Goal: Transaction & Acquisition: Download file/media

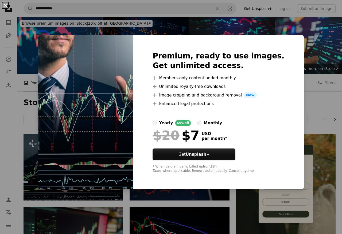
click at [7, 7] on button "An X shape" at bounding box center [5, 5] width 6 height 6
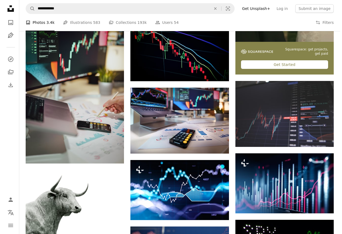
scroll to position [193, 0]
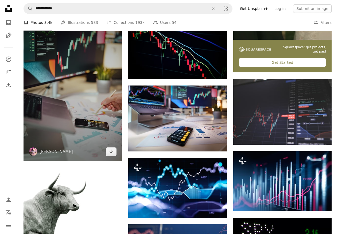
click at [37, 72] on img at bounding box center [73, 87] width 98 height 148
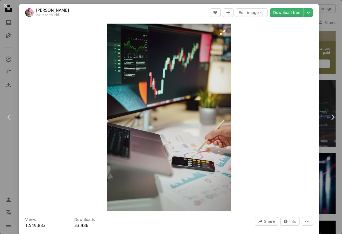
click at [110, 152] on img "Zoom in on this image" at bounding box center [169, 117] width 125 height 187
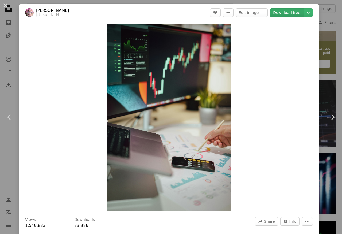
click at [280, 13] on link "Download free" at bounding box center [287, 12] width 34 height 9
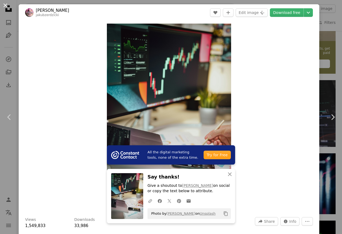
click at [6, 8] on button "An X shape" at bounding box center [5, 5] width 6 height 6
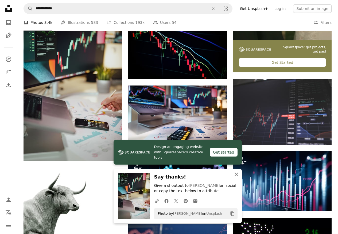
click at [236, 174] on icon "button" at bounding box center [237, 174] width 4 height 4
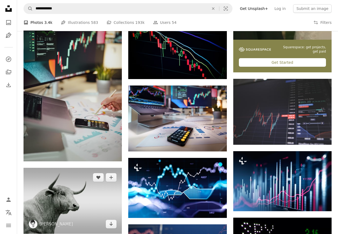
click at [39, 196] on img at bounding box center [73, 200] width 98 height 66
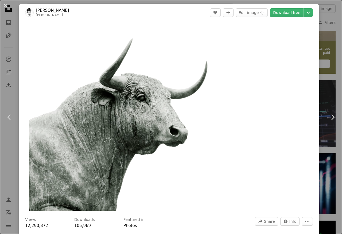
click at [112, 223] on div "Downloads 105,969" at bounding box center [95, 223] width 43 height 12
